Goal: Task Accomplishment & Management: Manage account settings

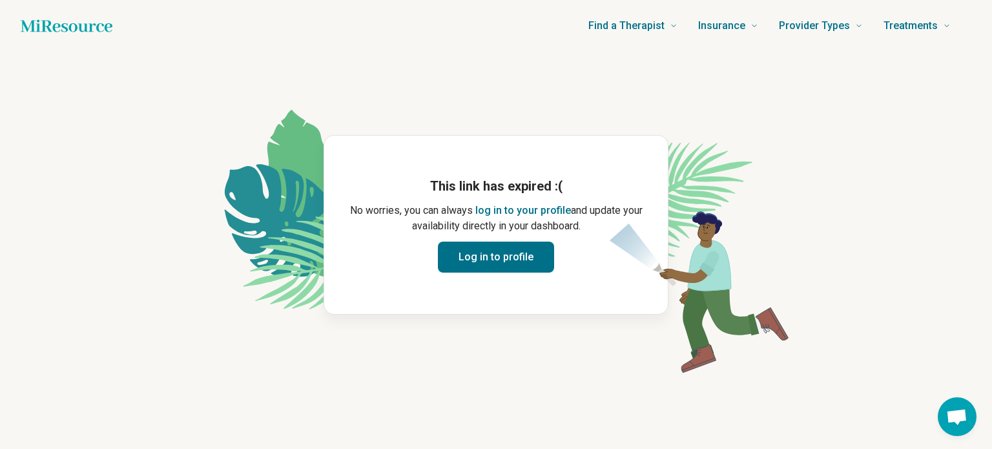
click at [511, 256] on button "Log in to profile" at bounding box center [496, 257] width 116 height 31
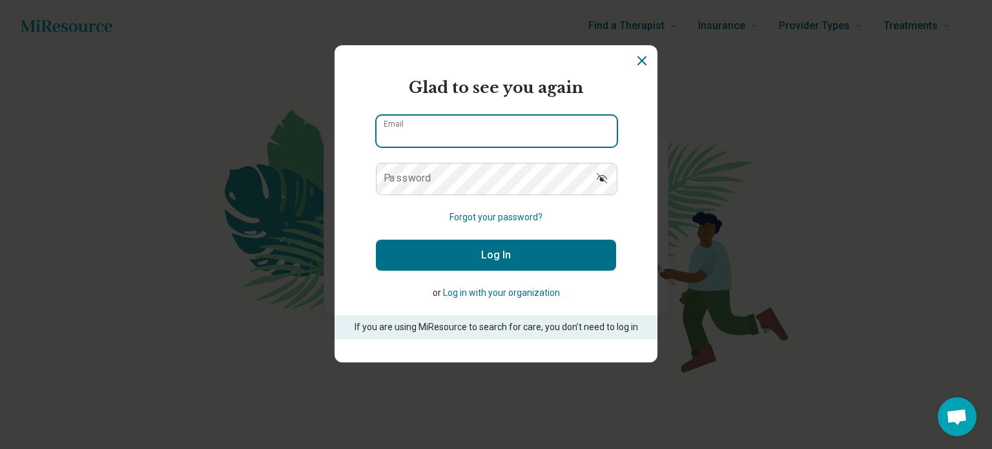
click at [462, 136] on input "Email" at bounding box center [497, 131] width 240 height 31
drag, startPoint x: 462, startPoint y: 136, endPoint x: 589, endPoint y: 106, distance: 130.8
click at [589, 106] on form "Glad to see you again Email Password Forgot your password? Log In or Log in wit…" at bounding box center [496, 207] width 240 height 263
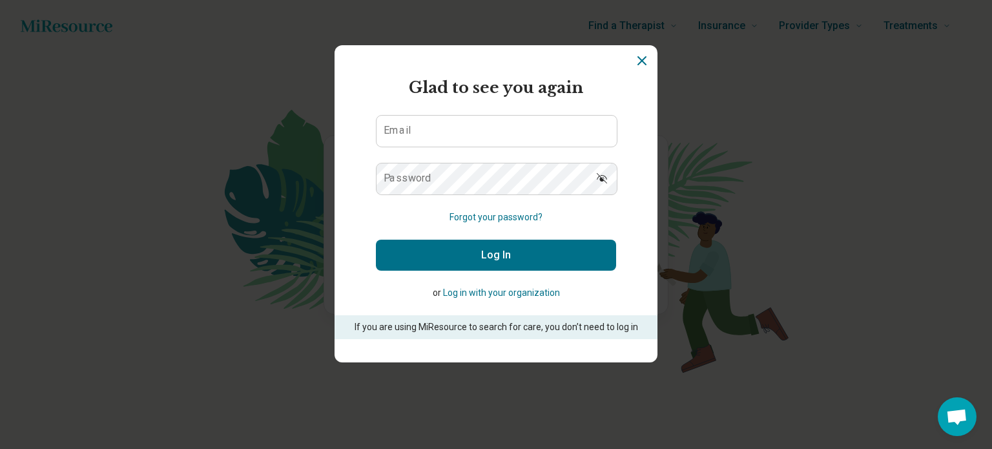
click at [643, 59] on icon "Dismiss" at bounding box center [642, 61] width 8 height 8
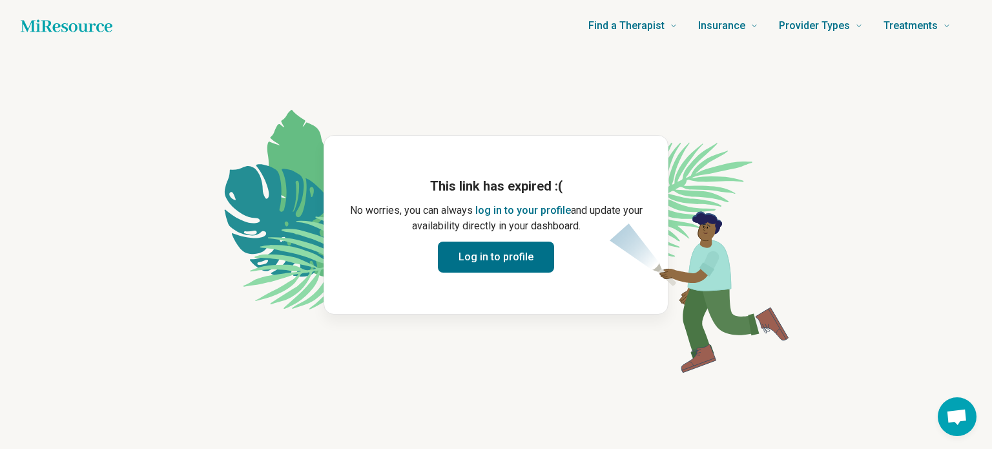
click at [499, 252] on button "Log in to profile" at bounding box center [496, 257] width 116 height 31
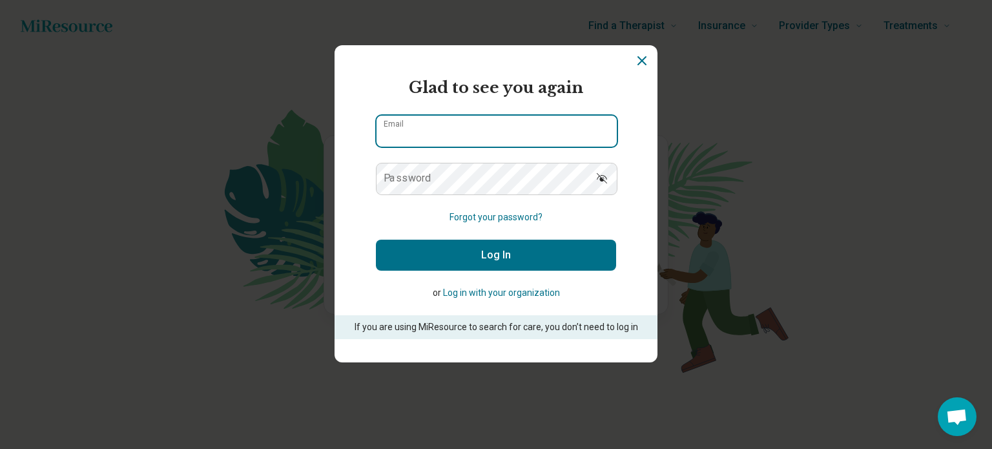
click at [457, 136] on input "Email" at bounding box center [497, 131] width 240 height 31
type input "**********"
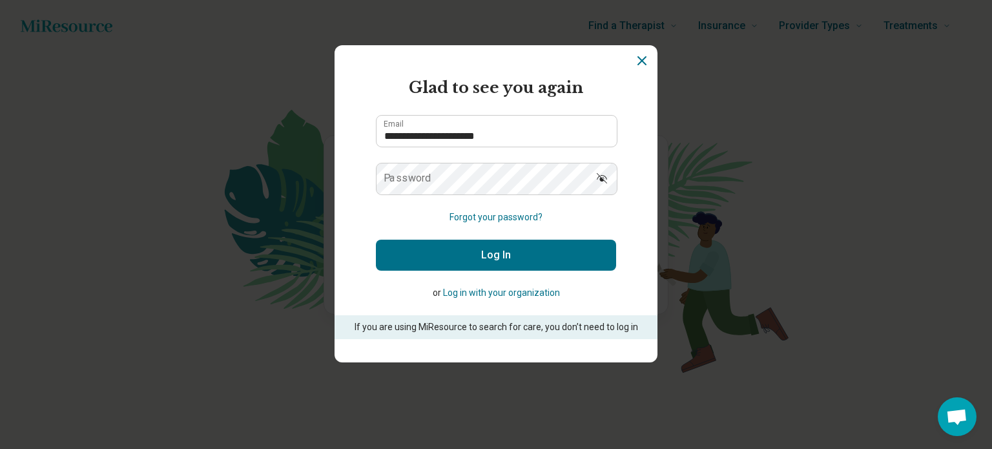
click at [427, 175] on label "Password" at bounding box center [408, 178] width 48 height 10
click at [499, 287] on button "Log in with your organization" at bounding box center [501, 293] width 117 height 14
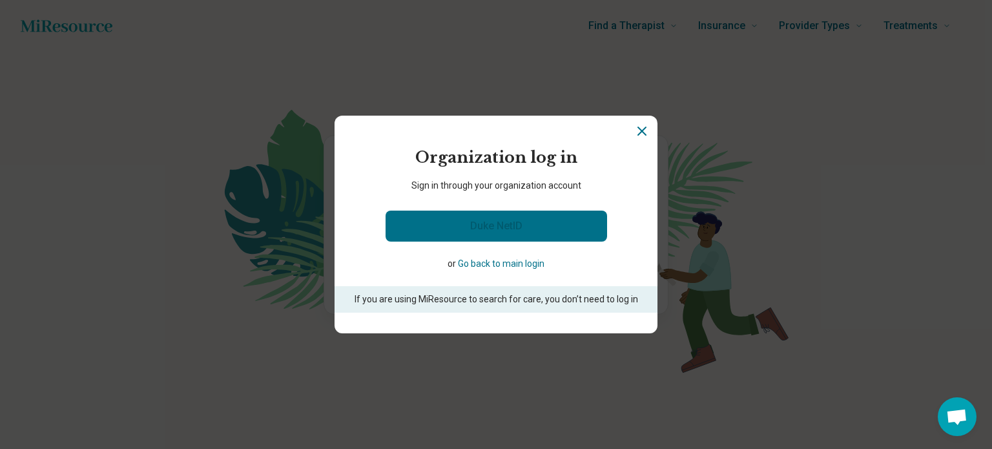
click at [494, 224] on link "Duke NetID" at bounding box center [497, 226] width 222 height 31
